Goal: Information Seeking & Learning: Learn about a topic

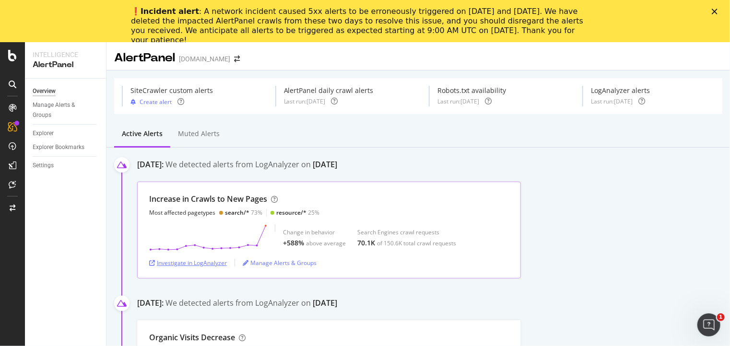
click at [181, 257] on div "Investigate in LogAnalyzer" at bounding box center [188, 263] width 78 height 14
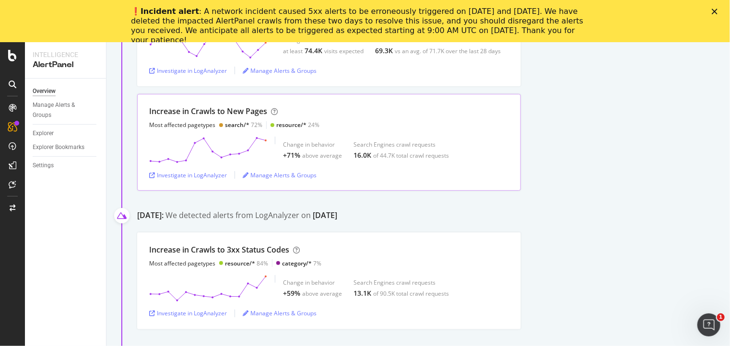
scroll to position [336, 0]
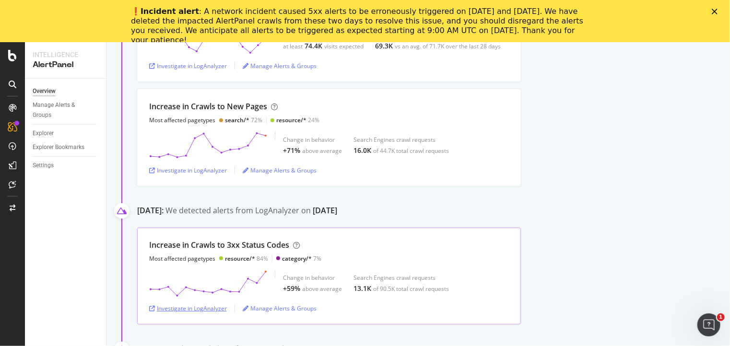
click at [169, 310] on div "Investigate in LogAnalyzer" at bounding box center [188, 309] width 78 height 8
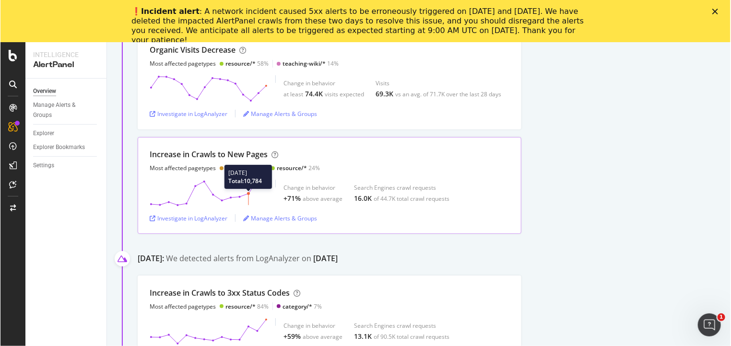
scroll to position [0, 0]
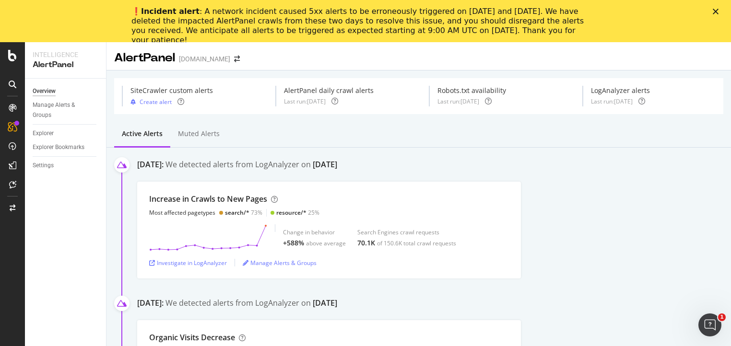
click at [566, 63] on div "AlertPanel [DOMAIN_NAME]" at bounding box center [419, 54] width 625 height 24
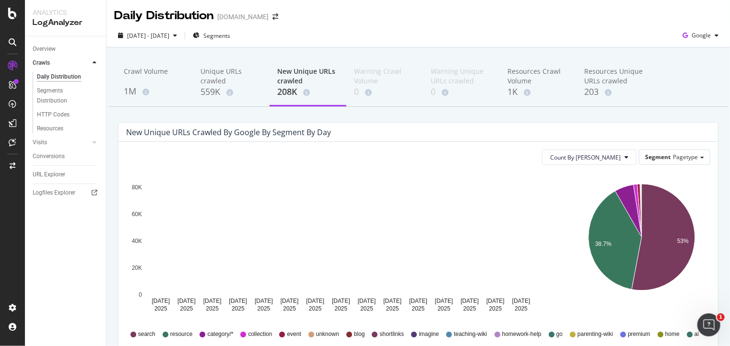
scroll to position [48, 0]
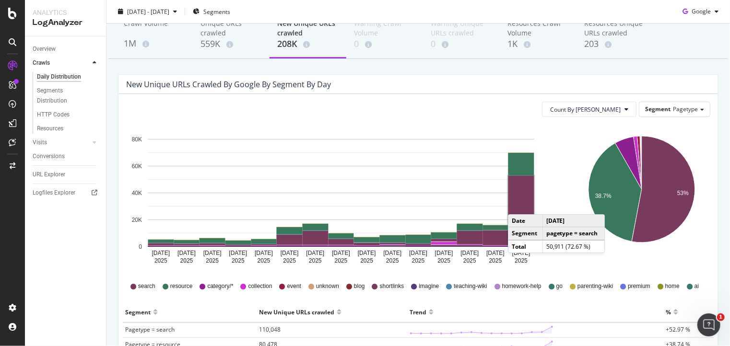
click at [517, 205] on rect "A chart." at bounding box center [522, 210] width 26 height 68
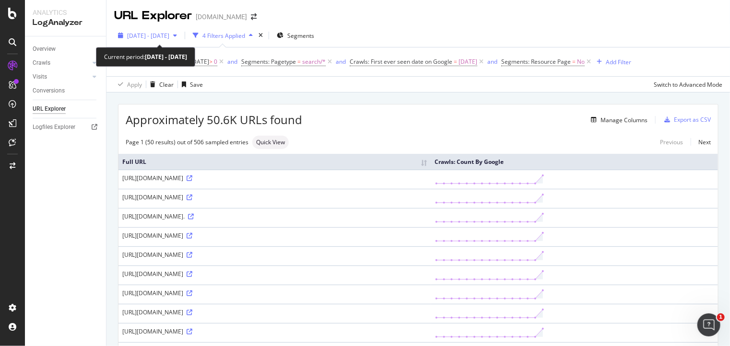
click at [169, 33] on span "2025 Sep. 9th - Sep. 23rd" at bounding box center [148, 36] width 42 height 8
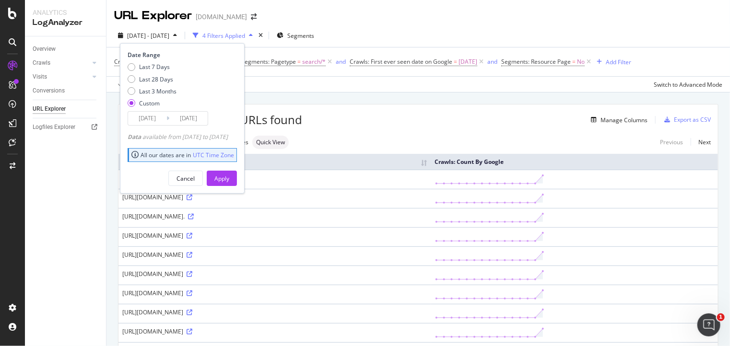
click at [173, 117] on input "2025/09/23" at bounding box center [188, 118] width 38 height 13
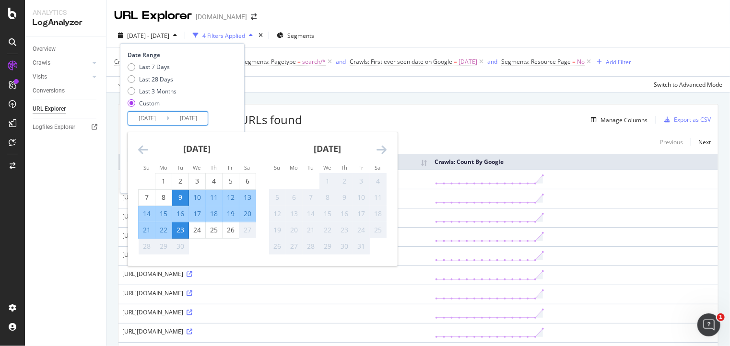
click at [225, 231] on div "26" at bounding box center [231, 231] width 16 height 10
type input "2025/09/26"
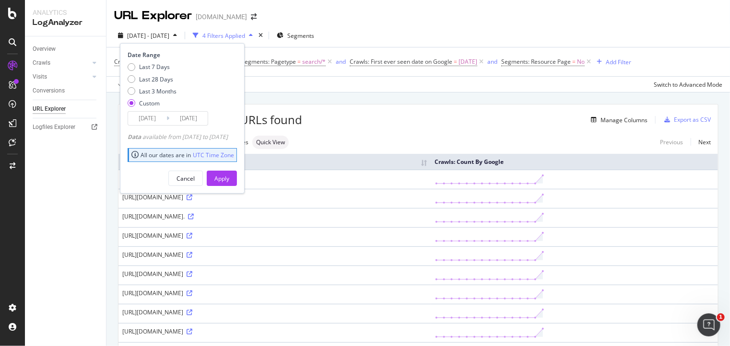
click at [242, 191] on div "Date Range Last 7 Days Last 28 Days Last 3 Months Custom 2025/09/09 Navigate fo…" at bounding box center [182, 118] width 125 height 151
click at [237, 179] on button "Apply" at bounding box center [222, 178] width 30 height 15
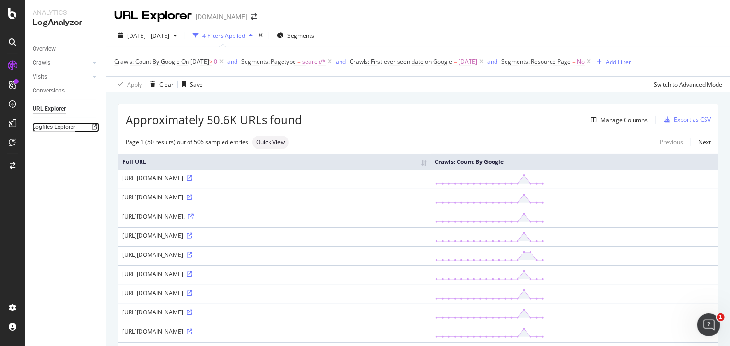
click at [62, 125] on div "Logfiles Explorer" at bounding box center [54, 127] width 43 height 10
drag, startPoint x: 378, startPoint y: 195, endPoint x: 398, endPoint y: 191, distance: 20.6
click at [398, 191] on td "https://www.twinkl.com.au/search?q=%22a%20or%20an%22&c=244&ca=0&ct=&r=teacher&p…" at bounding box center [275, 198] width 313 height 19
click at [376, 194] on div "https://www.twinkl.com.au/search?q=%22a%20or%20an%22&c=244&ca=0&ct=&r=teacher&p…" at bounding box center [274, 197] width 305 height 8
click at [380, 195] on div "https://www.twinkl.com.au/search?q=%22a%20or%20an%22&c=244&ca=0&ct=&r=teacher&p…" at bounding box center [274, 197] width 305 height 8
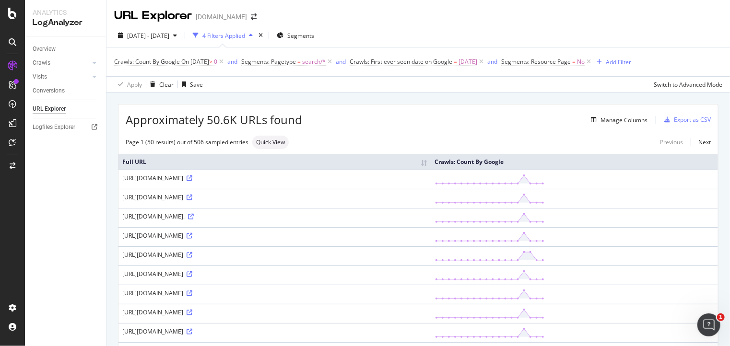
click at [379, 195] on div "https://www.twinkl.com.au/search?q=%22a%20or%20an%22&c=244&ca=0&ct=&r=teacher&p…" at bounding box center [274, 197] width 305 height 8
click at [378, 197] on div "https://www.twinkl.com.au/search?q=%22a%20or%20an%22&c=244&ca=0&ct=&r=teacher&p…" at bounding box center [274, 197] width 305 height 8
drag, startPoint x: 379, startPoint y: 197, endPoint x: 392, endPoint y: 194, distance: 13.2
click at [392, 194] on div "https://www.twinkl.com.au/search?q=%22a%20or%20an%22&c=244&ca=0&ct=&r=teacher&p…" at bounding box center [274, 197] width 305 height 8
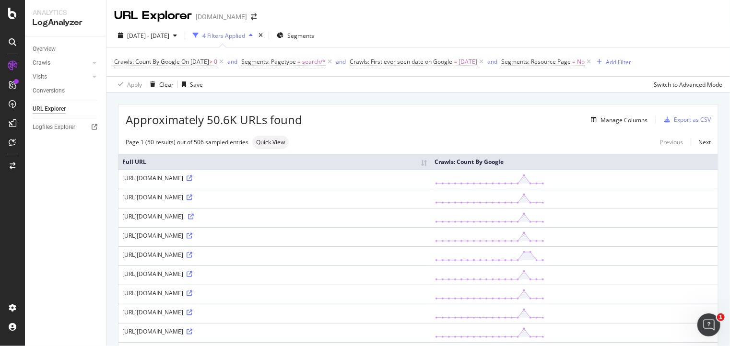
copy div "&ajax"
click at [632, 68] on div "Crawls: Count By Google On 2025-09-23 > 0 and Segments: Pagetype = search/* and…" at bounding box center [372, 61] width 517 height 13
click at [632, 59] on div "Add Filter" at bounding box center [618, 62] width 25 height 8
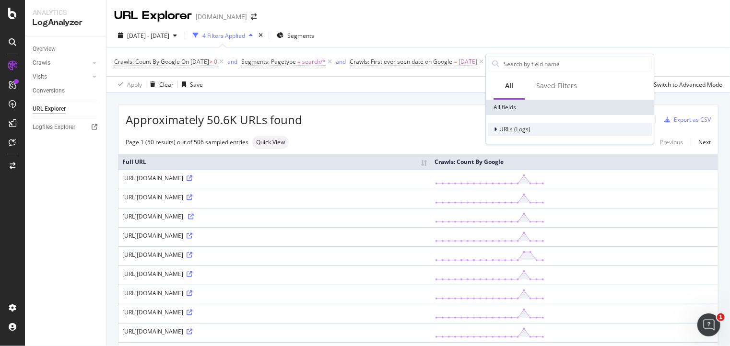
click at [516, 128] on span "URLs (Logs)" at bounding box center [515, 129] width 31 height 8
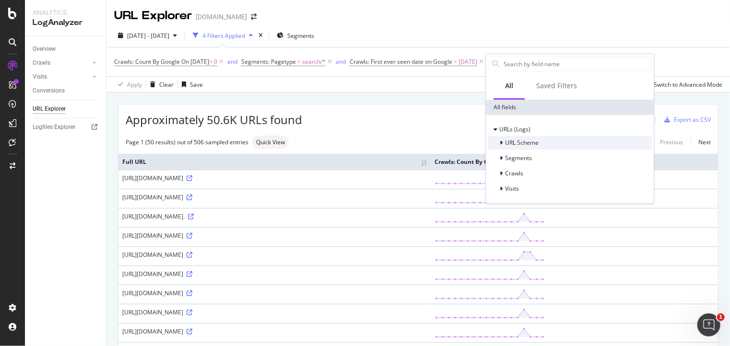
click at [525, 139] on span "URL Scheme" at bounding box center [522, 143] width 34 height 8
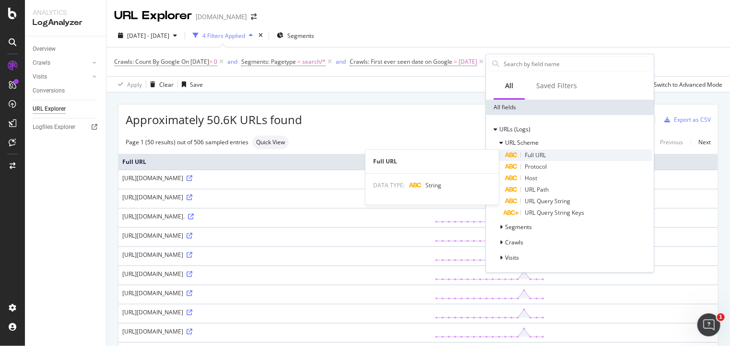
click at [539, 152] on span "Full URL" at bounding box center [535, 155] width 21 height 8
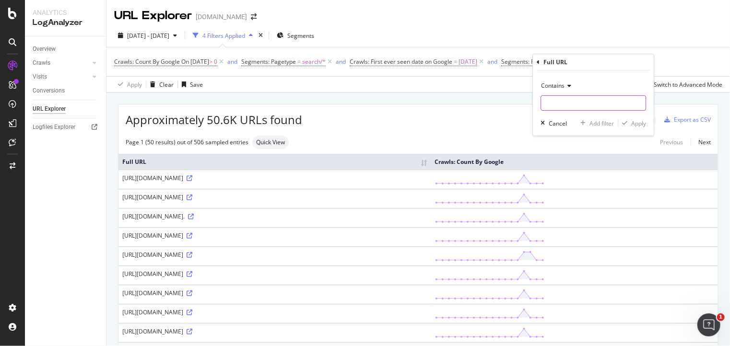
click at [554, 95] on input "text" at bounding box center [593, 102] width 105 height 15
paste input "&ajax"
type input "&ajax"
click at [643, 120] on div "Apply" at bounding box center [639, 123] width 15 height 8
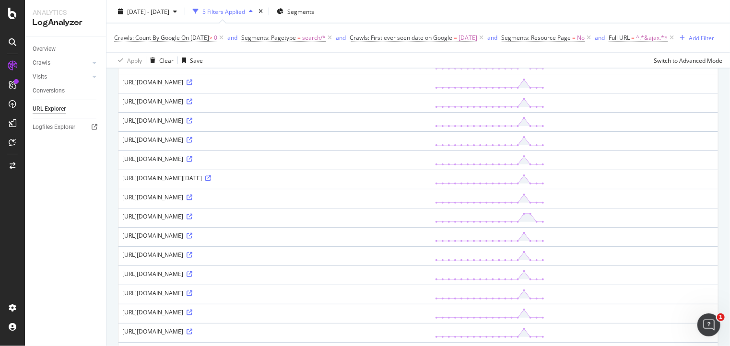
scroll to position [847, 0]
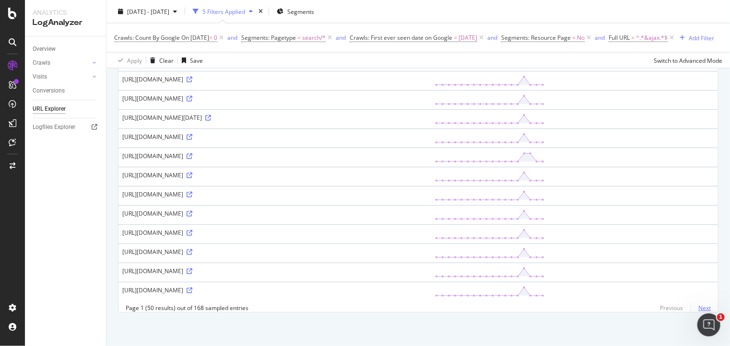
click at [692, 309] on link "Next" at bounding box center [701, 308] width 20 height 14
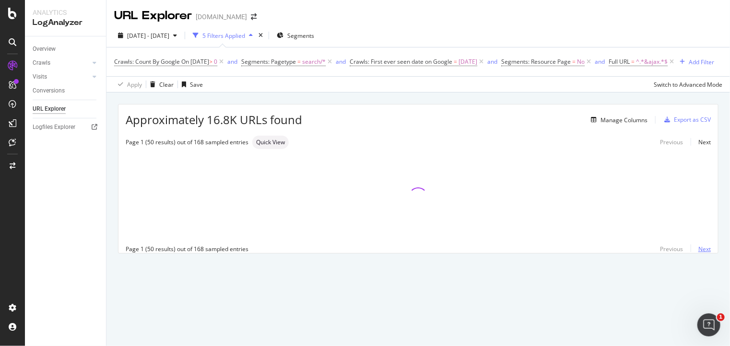
scroll to position [0, 0]
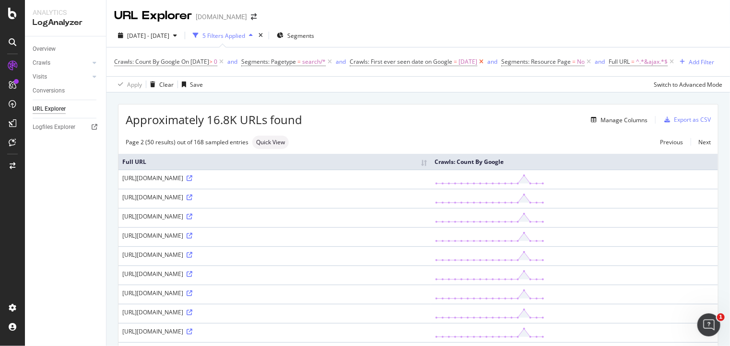
click at [486, 60] on icon at bounding box center [481, 62] width 8 height 10
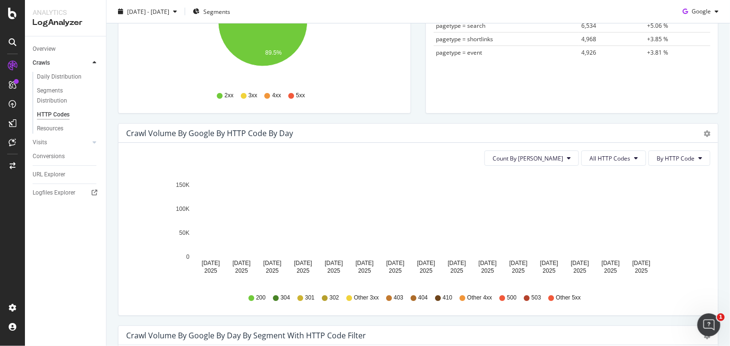
scroll to position [288, 0]
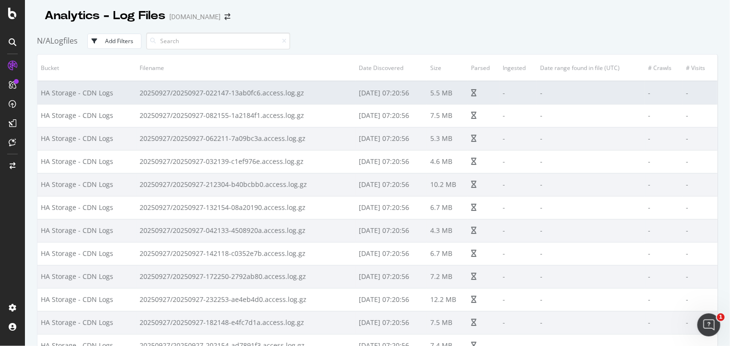
click at [143, 88] on td "20250927/20250927-022147-13ab0fc6.access.log.gz" at bounding box center [246, 92] width 219 height 23
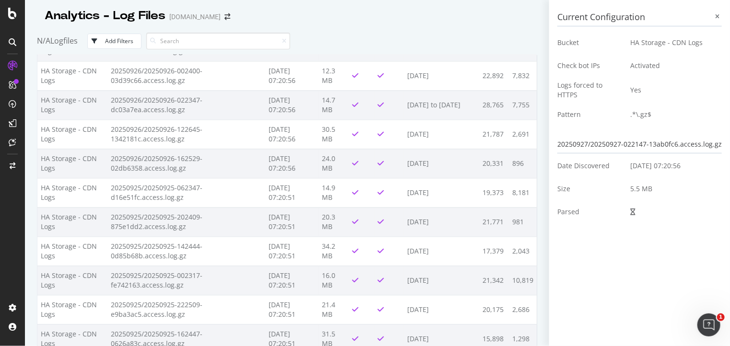
scroll to position [1152, 0]
